Goal: Task Accomplishment & Management: Complete application form

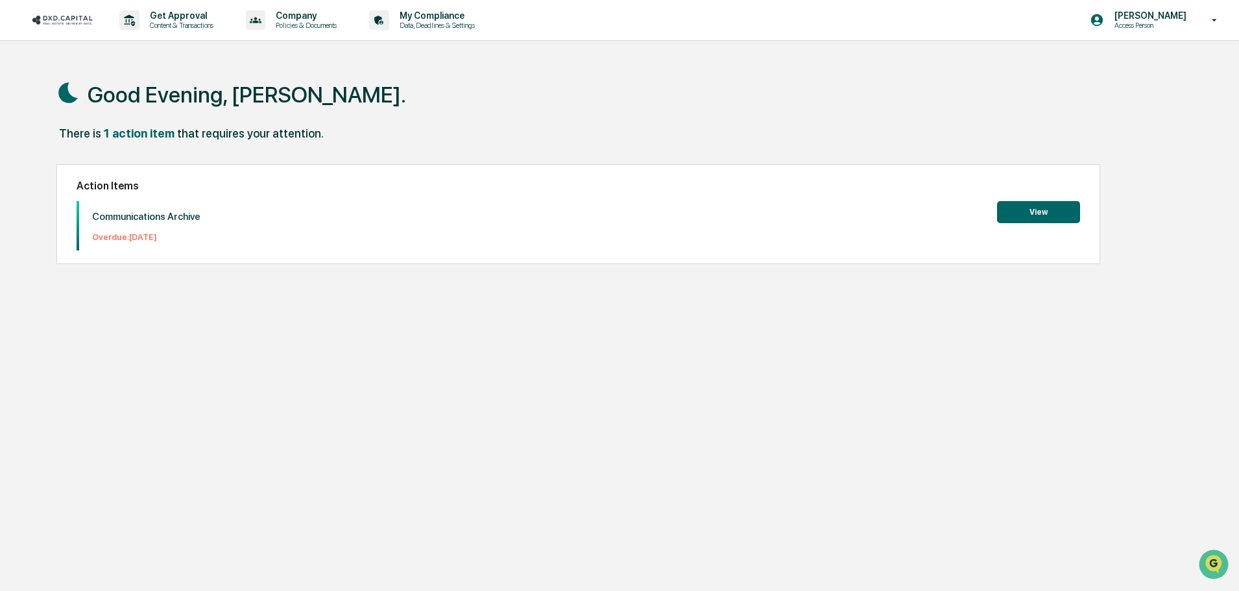
click at [1017, 208] on button "View" at bounding box center [1038, 212] width 83 height 22
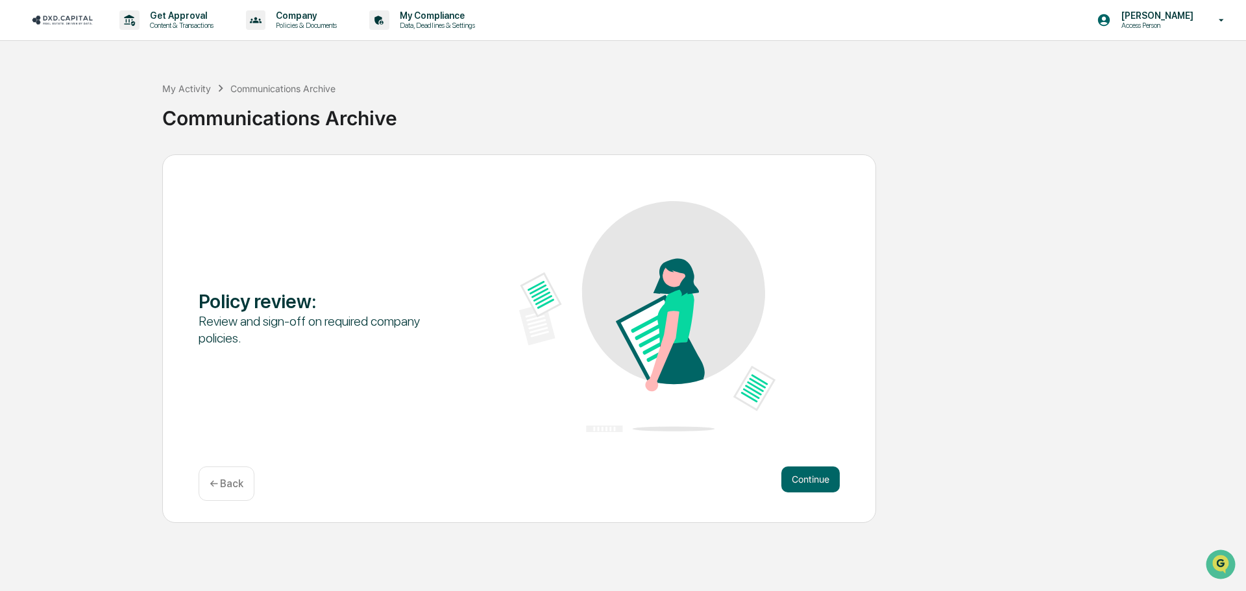
click at [805, 485] on button "Continue" at bounding box center [810, 480] width 58 height 26
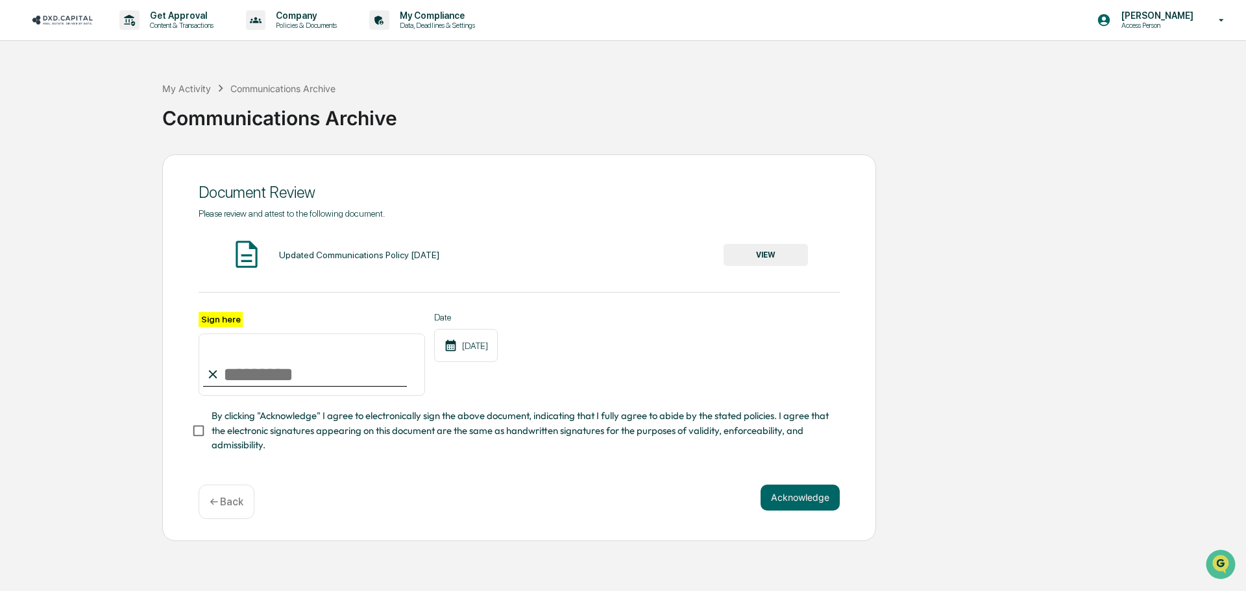
click at [294, 374] on input "Sign here" at bounding box center [312, 365] width 226 height 62
type input "**********"
click at [762, 263] on button "VIEW" at bounding box center [765, 255] width 84 height 22
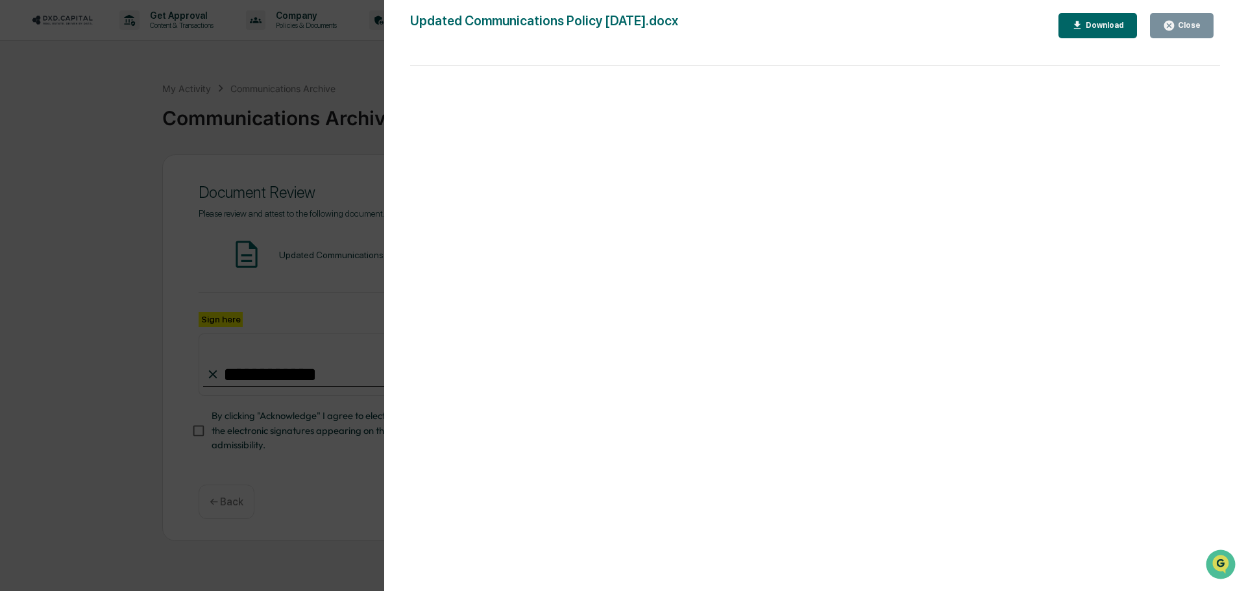
click at [1112, 28] on div "Download" at bounding box center [1103, 25] width 41 height 9
click at [1197, 30] on div "Close" at bounding box center [1182, 25] width 38 height 12
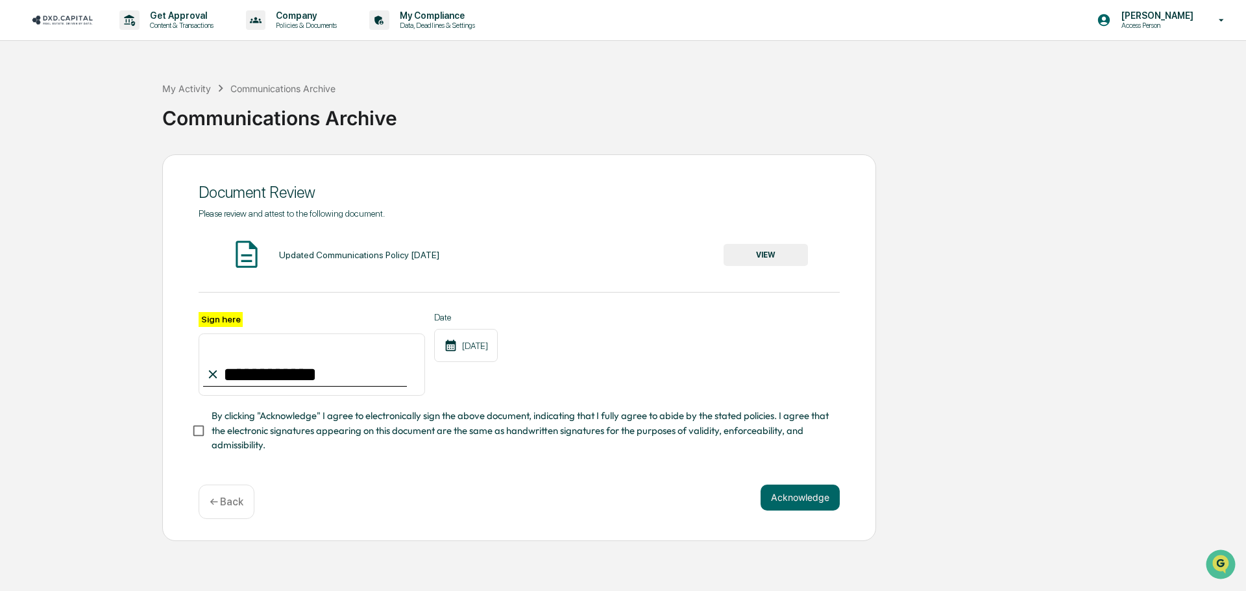
click at [793, 499] on button "Acknowledge" at bounding box center [799, 498] width 79 height 26
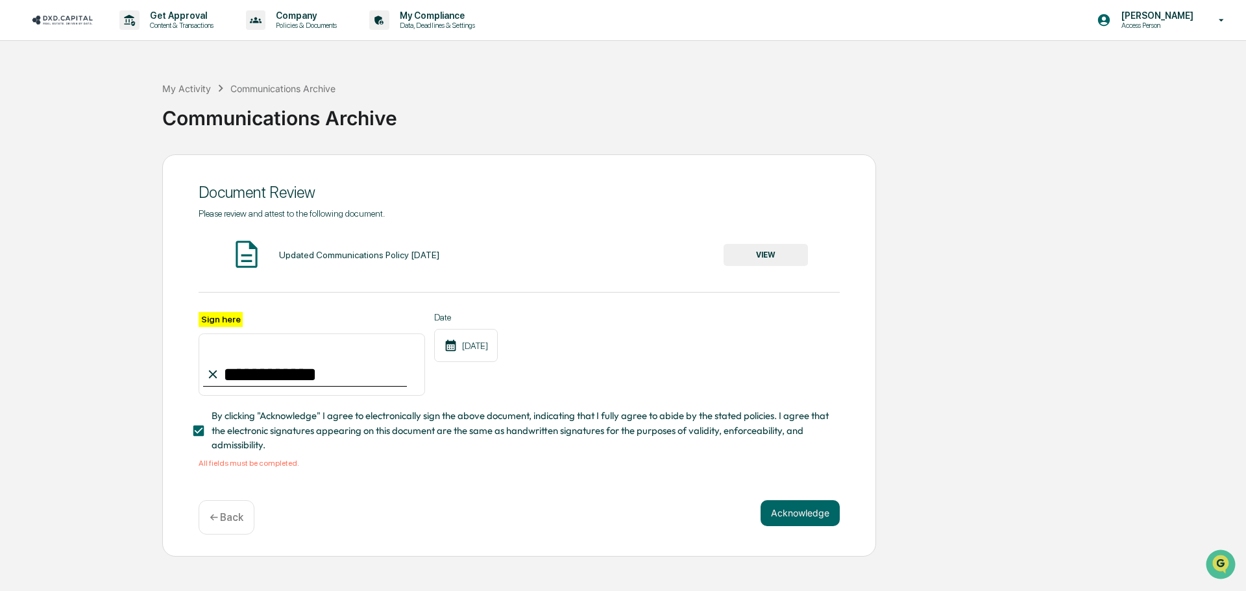
click at [802, 522] on button "Acknowledge" at bounding box center [799, 513] width 79 height 26
